Goal: Task Accomplishment & Management: Use online tool/utility

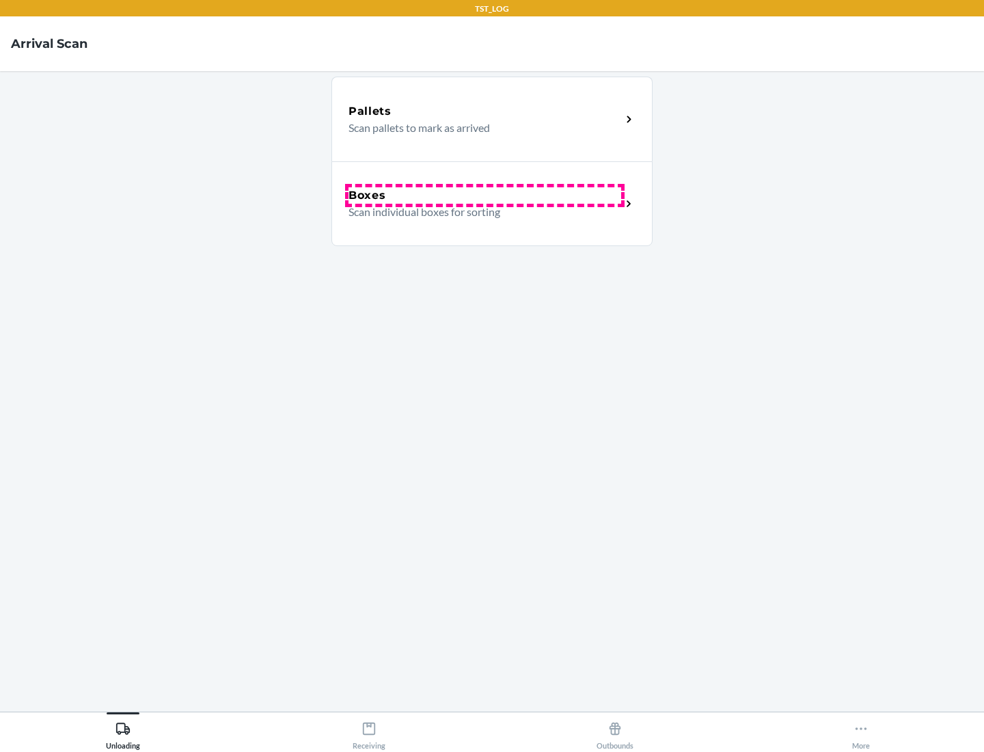
click at [484, 195] on div "Boxes" at bounding box center [484, 195] width 273 height 16
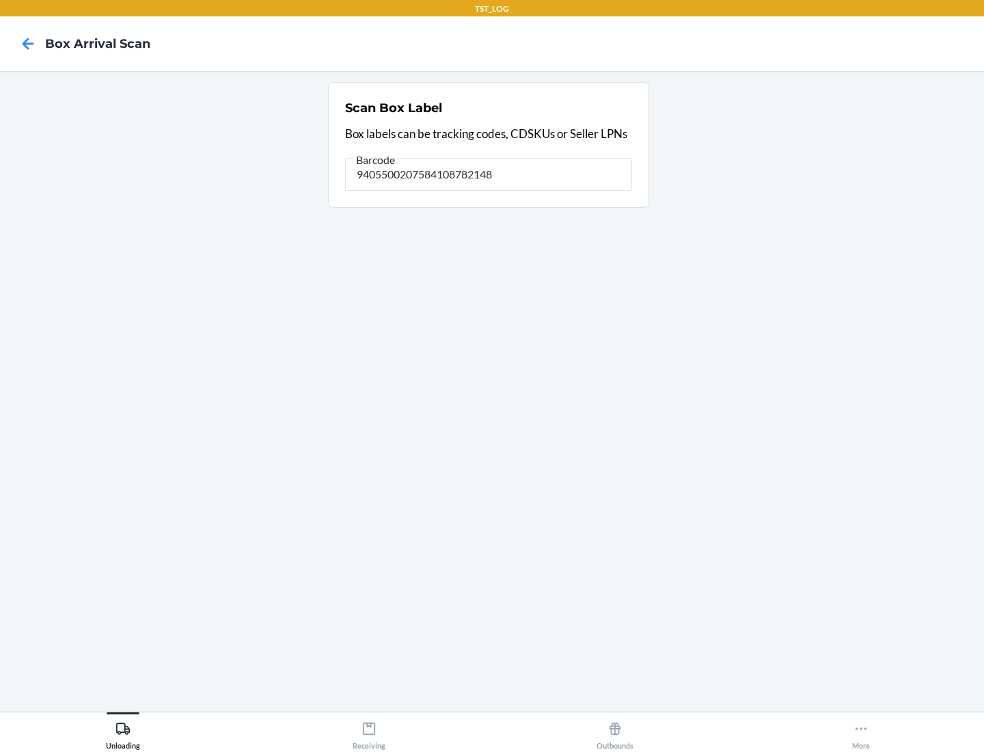
type input "9405500207584108782148"
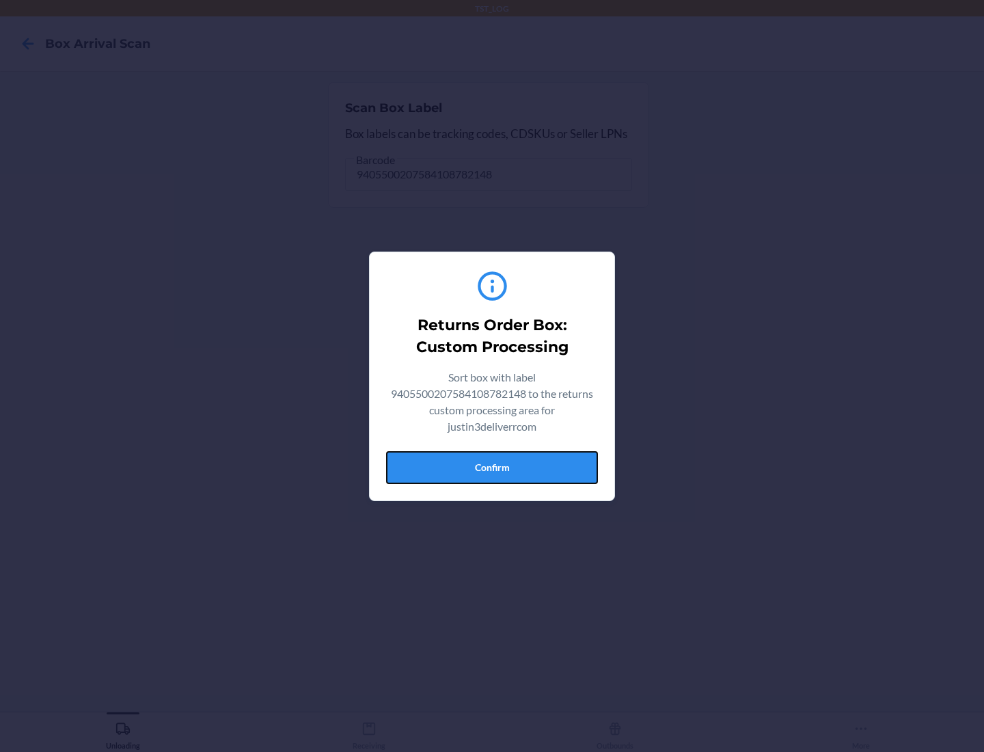
click at [492, 467] on button "Confirm" at bounding box center [492, 467] width 212 height 33
